Goal: Transaction & Acquisition: Purchase product/service

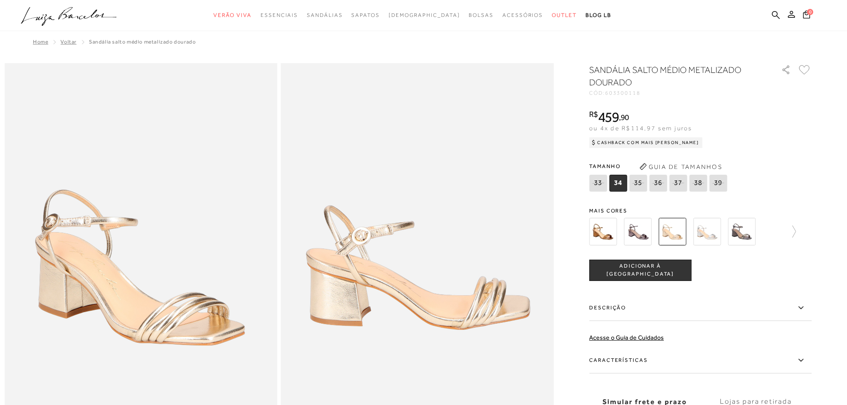
click at [677, 229] on img at bounding box center [672, 232] width 28 height 28
click at [610, 236] on img at bounding box center [603, 232] width 28 height 28
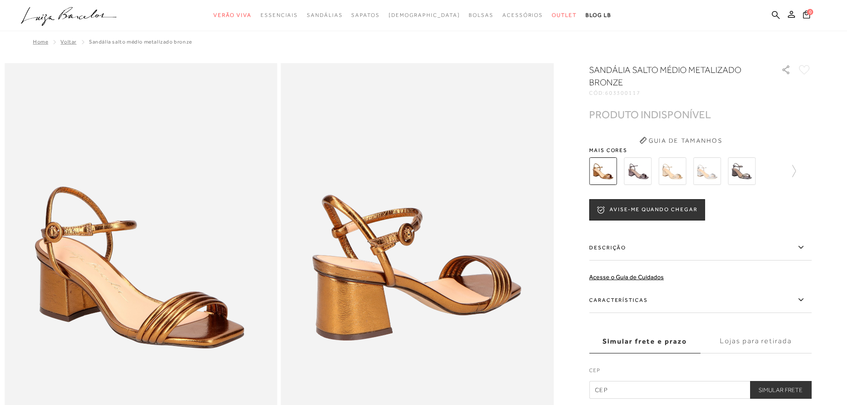
click at [640, 178] on img at bounding box center [638, 171] width 28 height 28
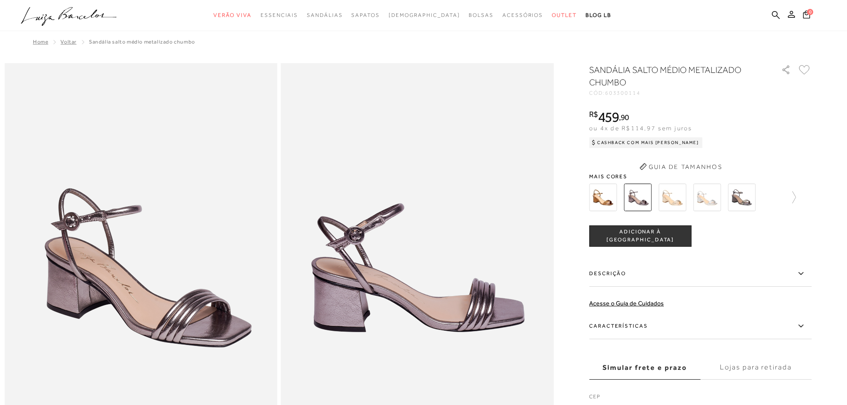
click at [716, 164] on button "Guia de Tamanhos" at bounding box center [680, 167] width 89 height 14
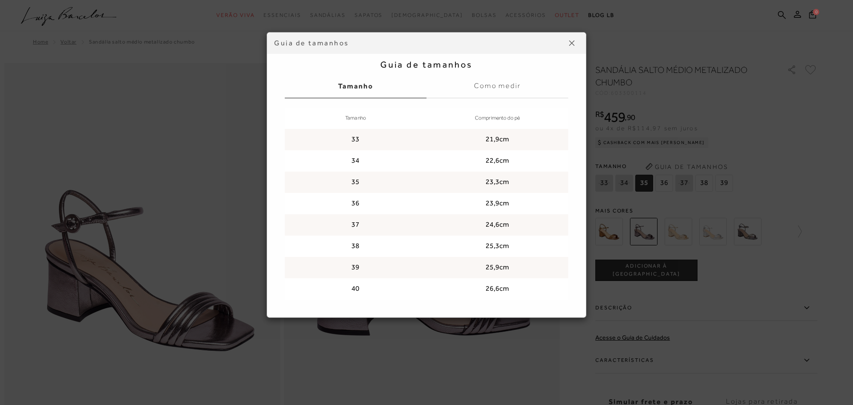
click at [761, 120] on div "Guia de tamanhos Guia de tamanhos [GEOGRAPHIC_DATA] Como medir Tamanho Comprime…" at bounding box center [426, 202] width 853 height 405
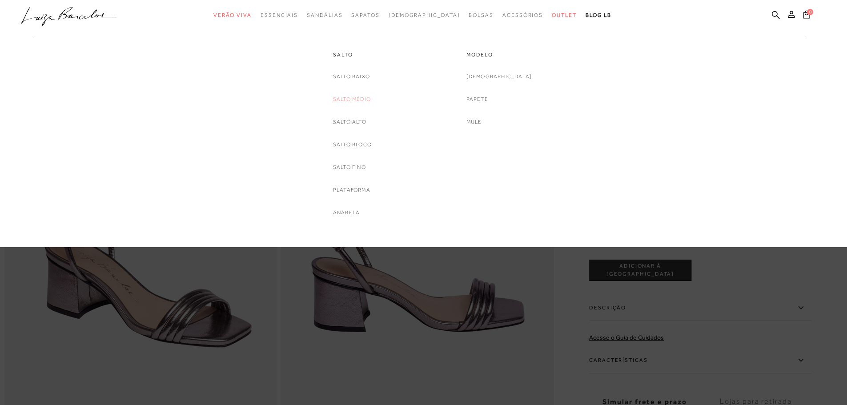
click at [346, 96] on link "Salto Médio" at bounding box center [352, 99] width 38 height 9
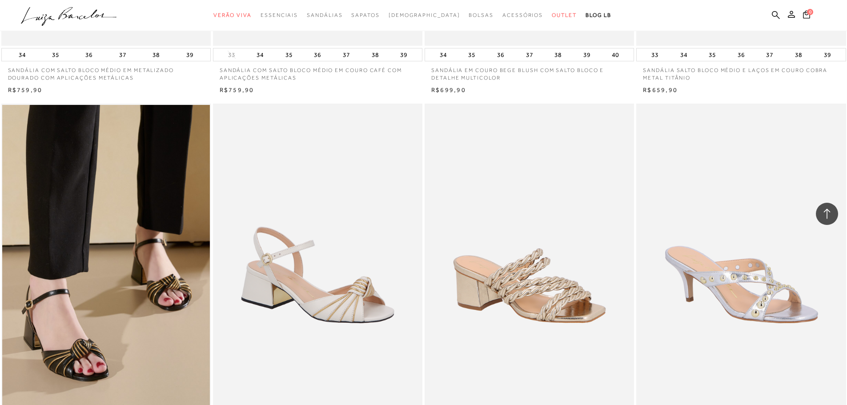
scroll to position [2045, 0]
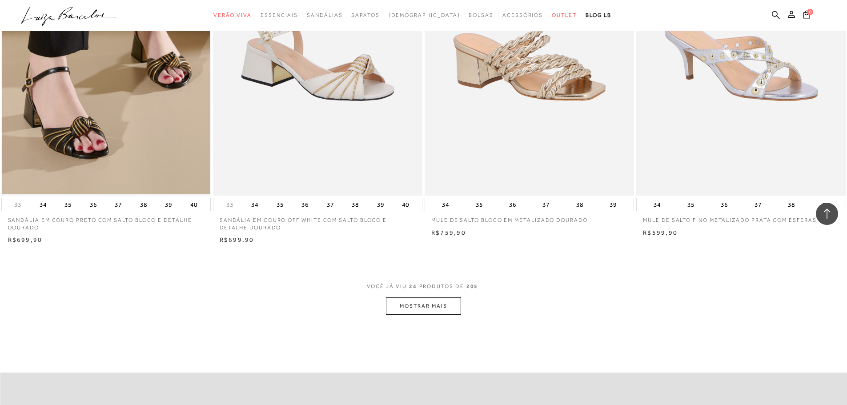
click at [428, 308] on button "MOSTRAR MAIS" at bounding box center [423, 305] width 75 height 17
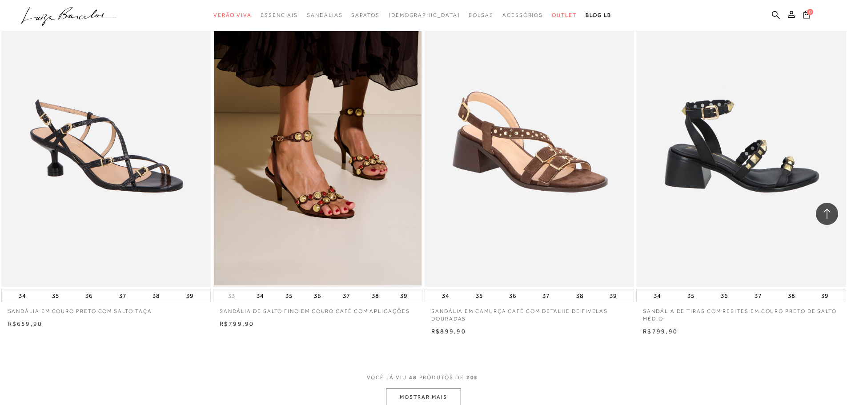
scroll to position [4356, 0]
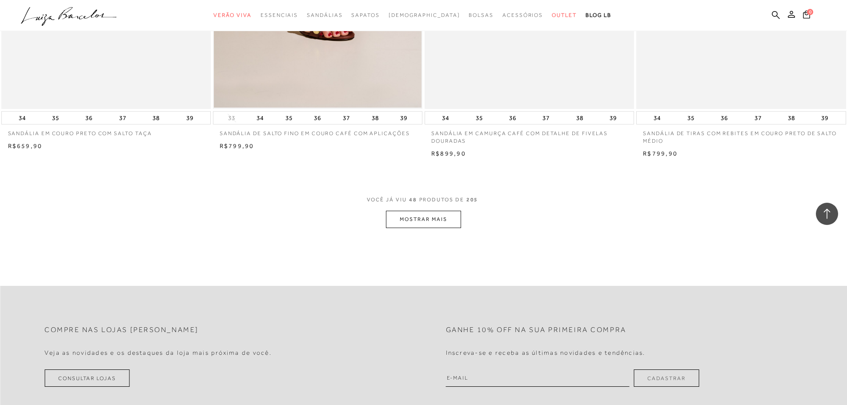
click at [437, 218] on button "MOSTRAR MAIS" at bounding box center [423, 219] width 75 height 17
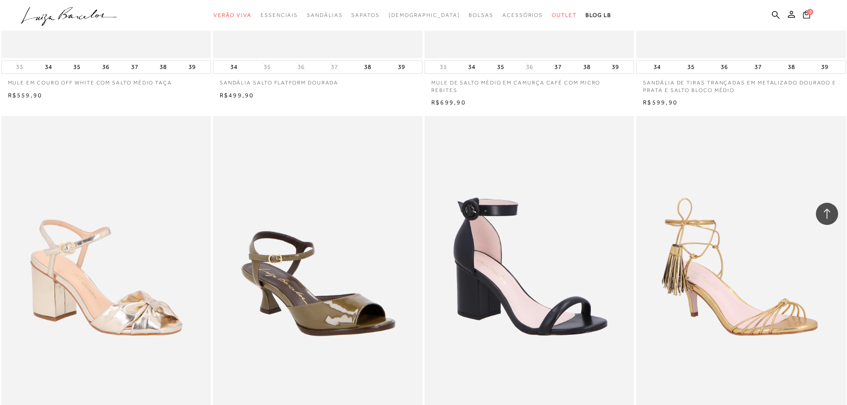
scroll to position [6445, 0]
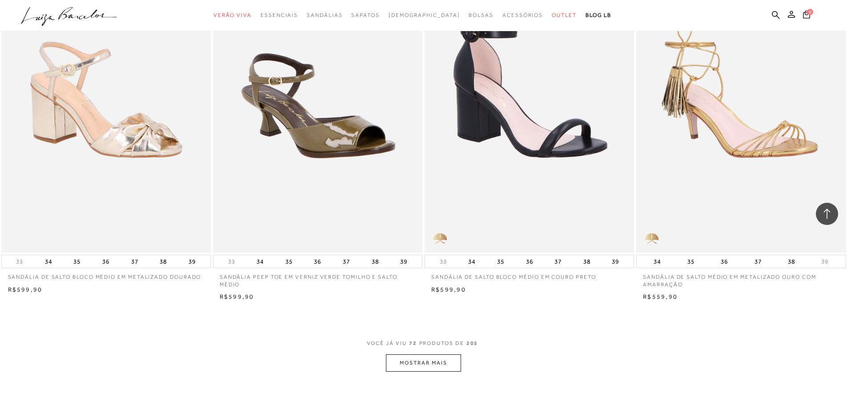
click at [440, 363] on button "MOSTRAR MAIS" at bounding box center [423, 362] width 75 height 17
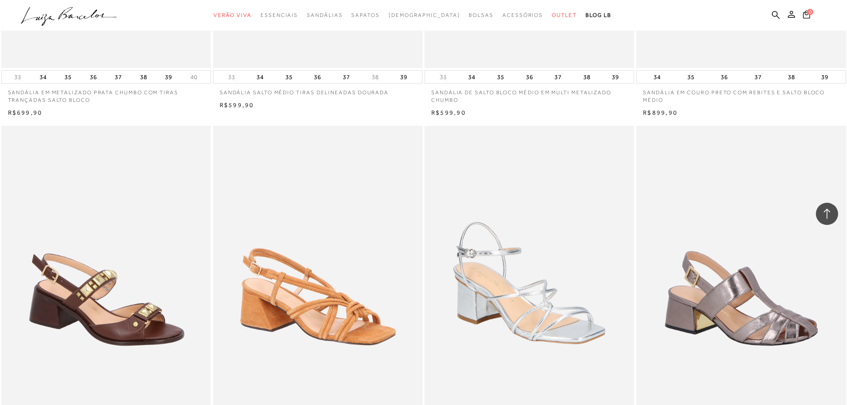
scroll to position [8667, 0]
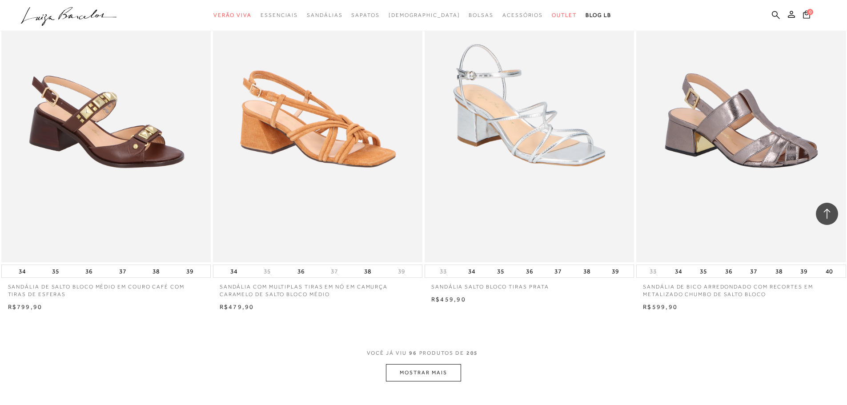
click at [419, 372] on button "MOSTRAR MAIS" at bounding box center [423, 372] width 75 height 17
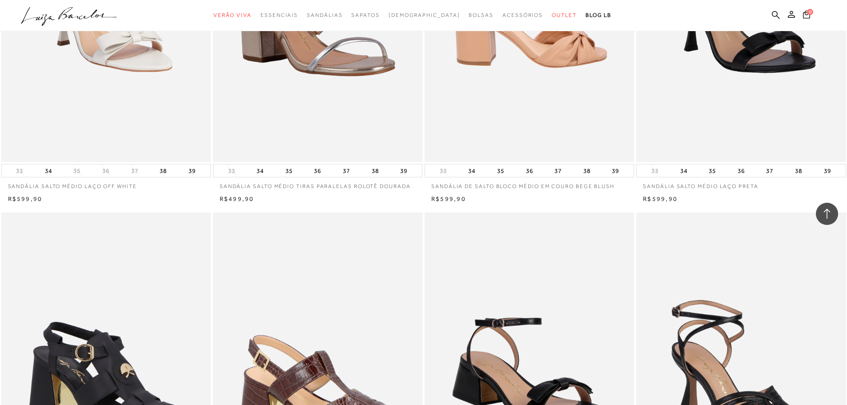
scroll to position [9690, 0]
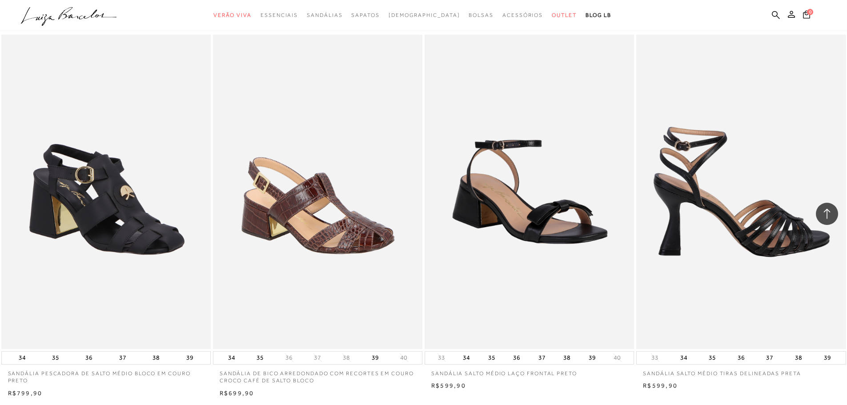
click at [758, 224] on img at bounding box center [741, 192] width 208 height 314
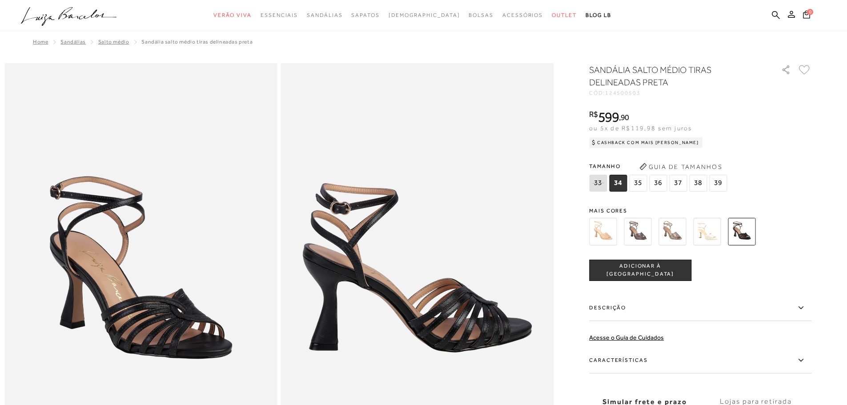
click at [710, 234] on img at bounding box center [707, 232] width 28 height 28
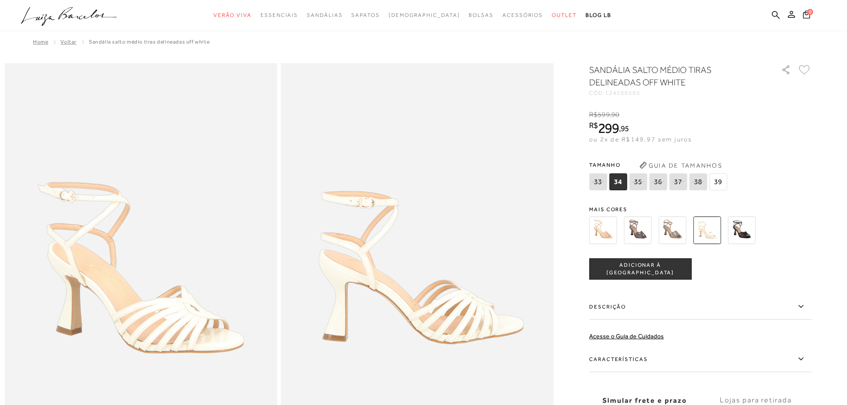
scroll to position [89, 0]
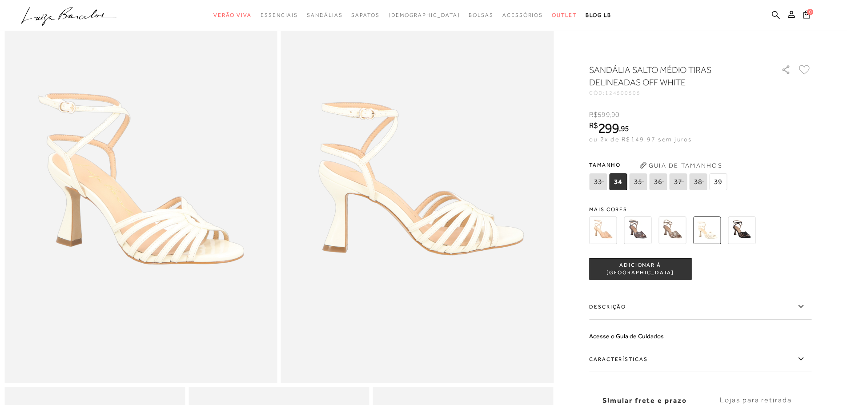
click at [804, 305] on icon at bounding box center [800, 306] width 11 height 11
click at [0, 0] on input "Descrição" at bounding box center [0, 0] width 0 height 0
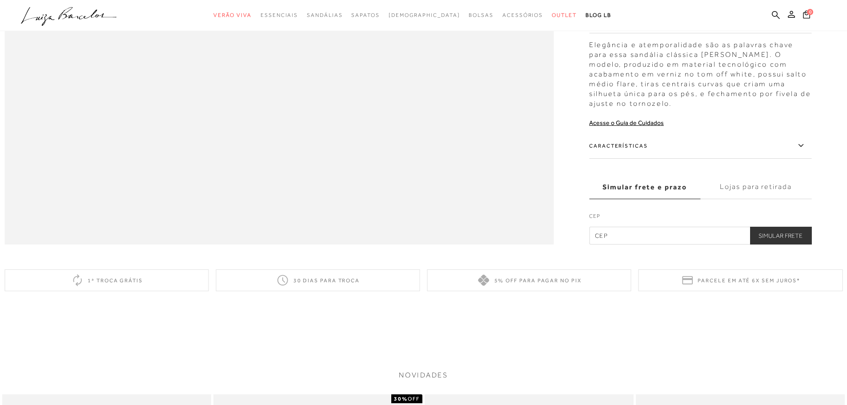
scroll to position [1338, 0]
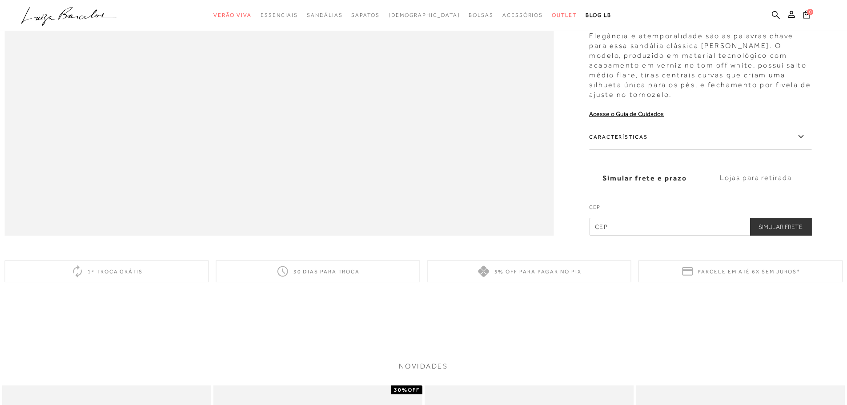
click at [803, 142] on icon at bounding box center [800, 136] width 11 height 11
click at [0, 0] on input "Características" at bounding box center [0, 0] width 0 height 0
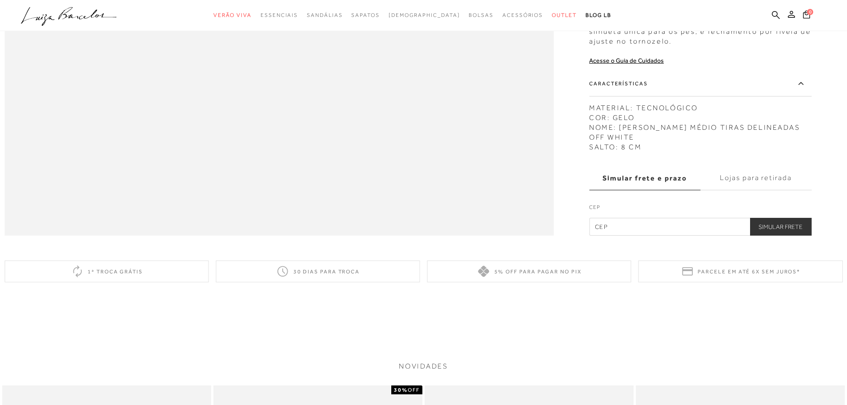
scroll to position [1249, 0]
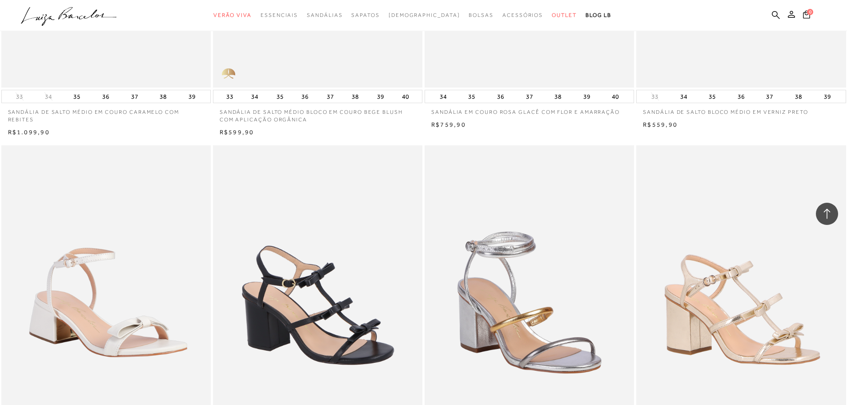
scroll to position [10910, 0]
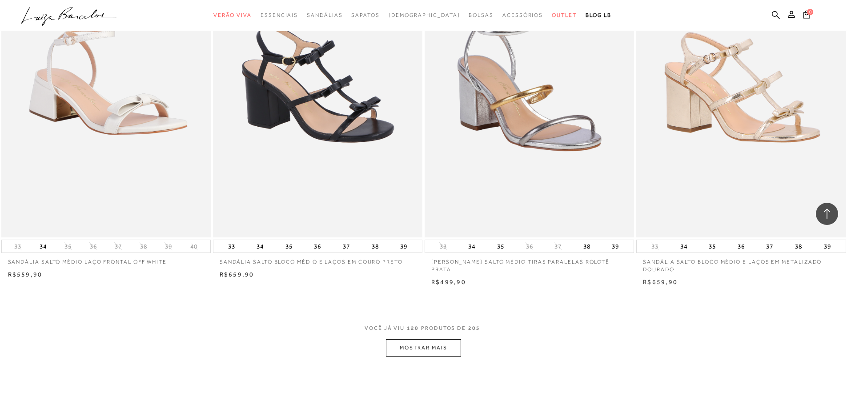
click at [429, 349] on button "MOSTRAR MAIS" at bounding box center [423, 347] width 75 height 17
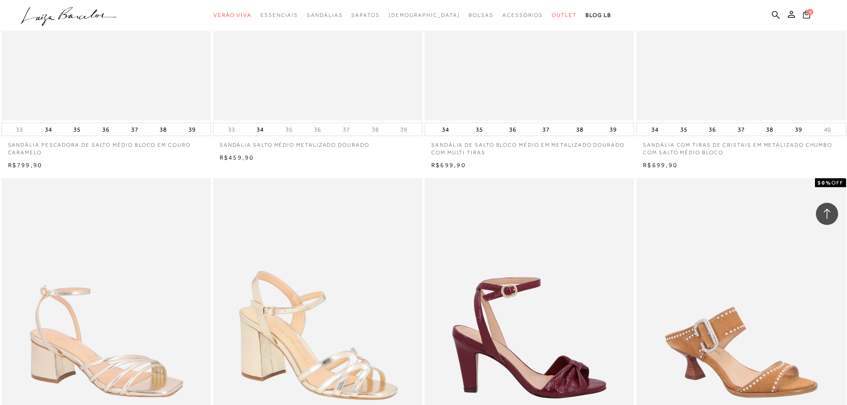
scroll to position [11532, 0]
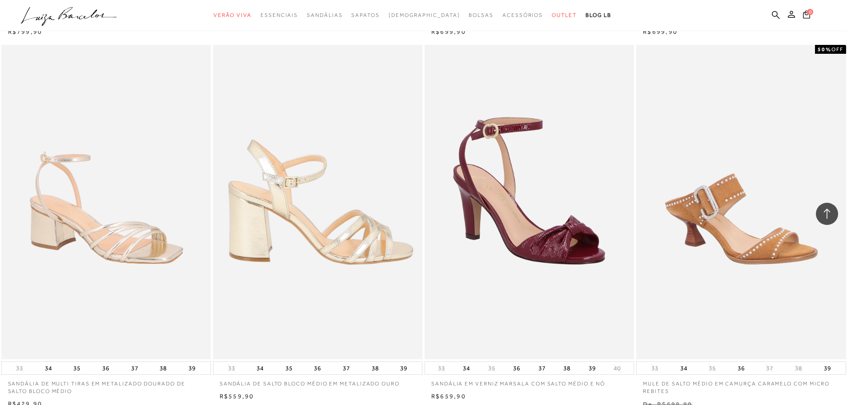
click at [314, 245] on img at bounding box center [318, 202] width 208 height 314
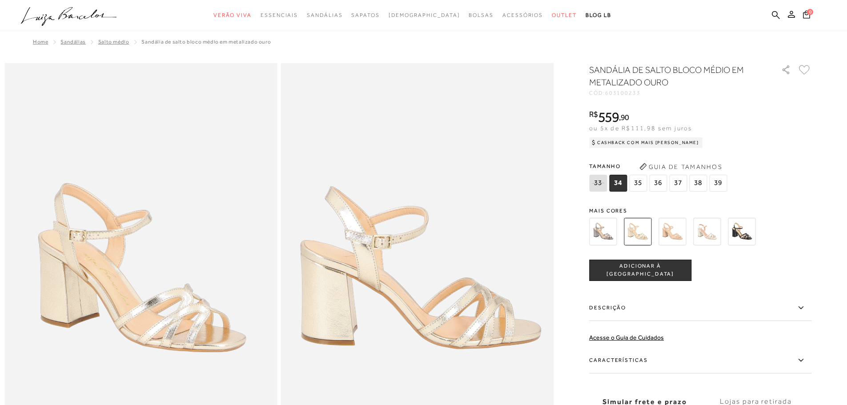
click at [711, 232] on img at bounding box center [707, 232] width 28 height 28
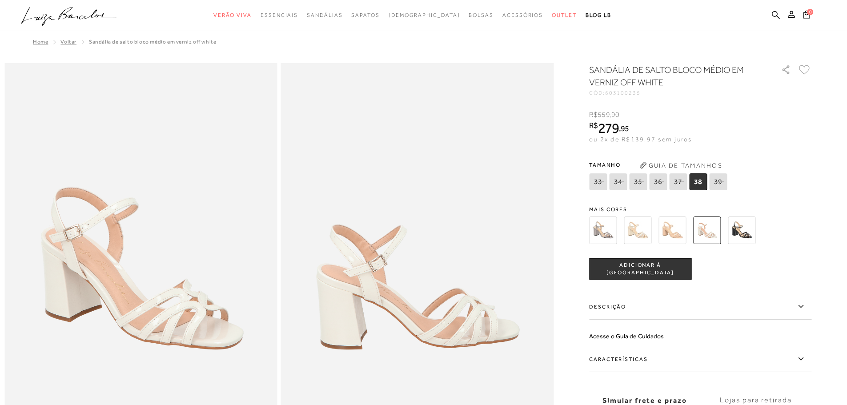
scroll to position [178, 0]
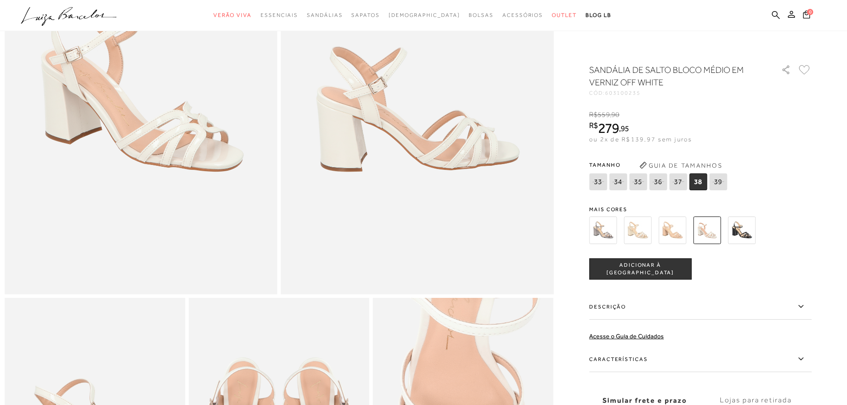
click at [806, 362] on icon at bounding box center [800, 358] width 11 height 11
click at [0, 0] on input "Características" at bounding box center [0, 0] width 0 height 0
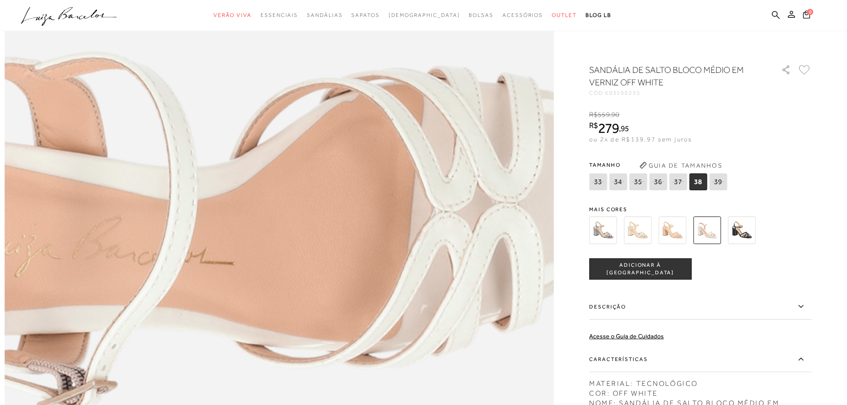
scroll to position [1203, 0]
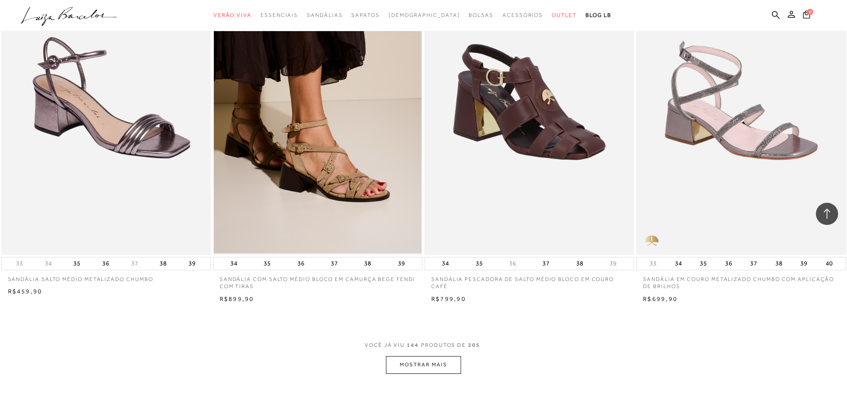
scroll to position [13305, 0]
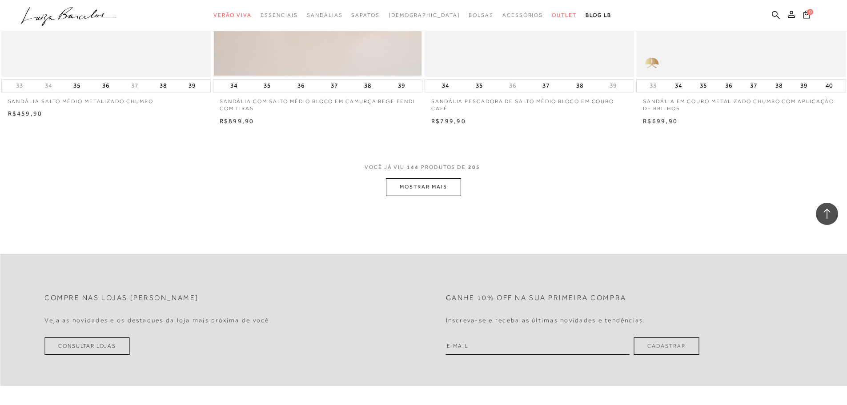
click at [434, 195] on button "MOSTRAR MAIS" at bounding box center [423, 186] width 75 height 17
